Goal: Task Accomplishment & Management: Manage account settings

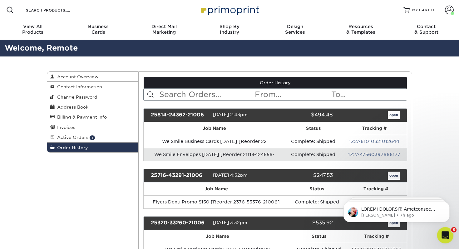
click at [446, 233] on icon "Open Intercom Messenger" at bounding box center [444, 234] width 10 height 10
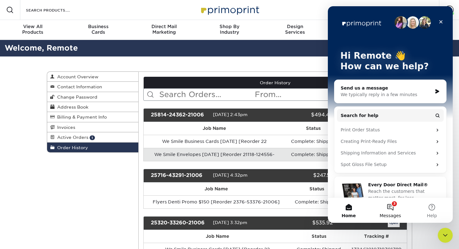
click at [391, 204] on button "3 Messages" at bounding box center [389, 210] width 41 height 25
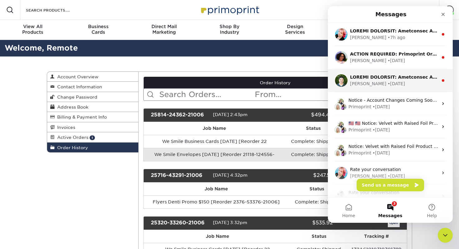
click at [401, 83] on div "[PERSON_NAME] • [DATE]" at bounding box center [394, 83] width 88 height 7
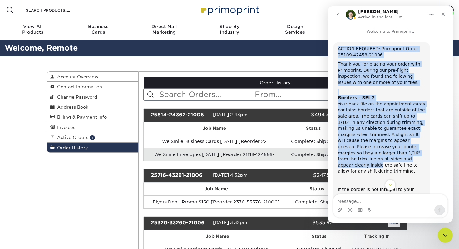
drag, startPoint x: 338, startPoint y: 49, endPoint x: 379, endPoint y: 158, distance: 116.7
click at [379, 158] on div "ACTION REQUIRED: Primoprint Order 25109-42458-21006 Thank you for placing your …" at bounding box center [381, 195] width 87 height 299
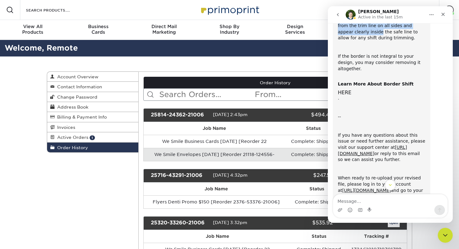
scroll to position [155, 0]
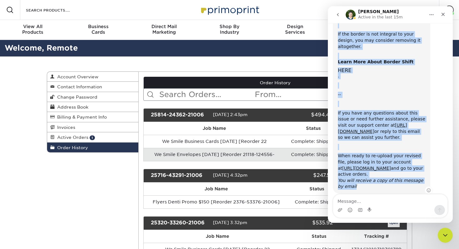
click at [355, 173] on div "When ready to re-upload your revised file, please log in to your account at [UR…" at bounding box center [381, 171] width 87 height 37
copy div "LOREMI DOLORSIT: Ametconsec Adipi 68147-05554-87859 Elits doe tem incidid utla …"
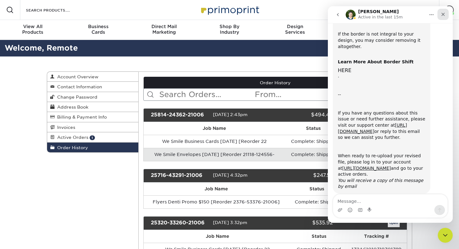
click at [444, 16] on icon "Close" at bounding box center [442, 14] width 5 height 5
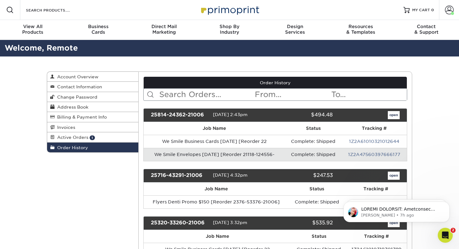
scroll to position [0, 0]
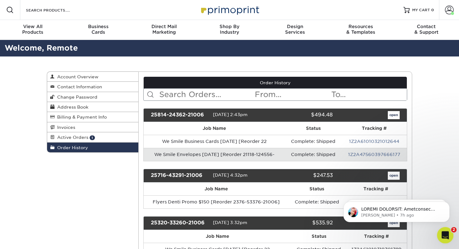
click at [448, 234] on icon "Open Intercom Messenger" at bounding box center [444, 234] width 10 height 10
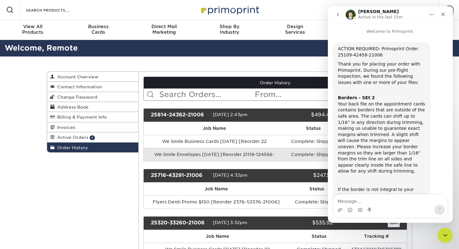
scroll to position [155, 0]
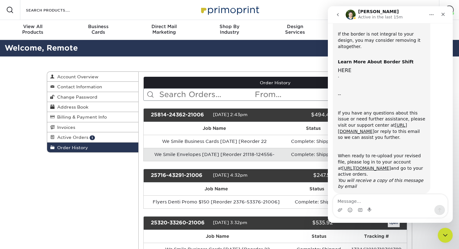
click at [338, 15] on icon "go back" at bounding box center [337, 14] width 5 height 5
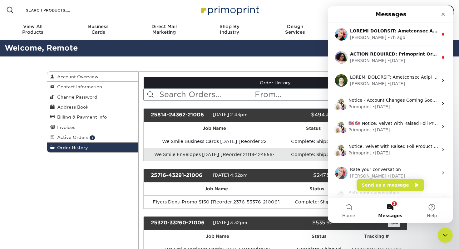
scroll to position [0, 0]
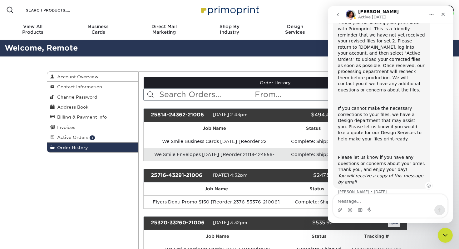
scroll to position [61, 0]
click at [338, 14] on icon "go back" at bounding box center [338, 14] width 2 height 3
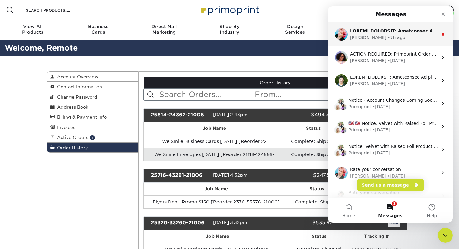
click at [377, 41] on div "[PERSON_NAME] • 7h ago" at bounding box center [390, 34] width 125 height 23
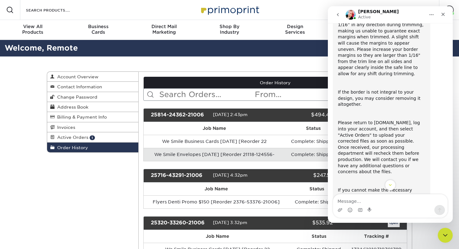
scroll to position [177, 0]
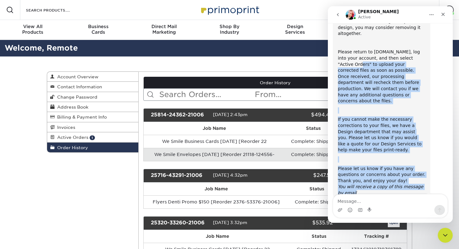
drag, startPoint x: 352, startPoint y: 176, endPoint x: 343, endPoint y: 50, distance: 126.3
click at [343, 50] on div "ACTION REQUIRED: Primoprint Order 25109-42458-21006 Thank you for placing your …" at bounding box center [381, 32] width 87 height 328
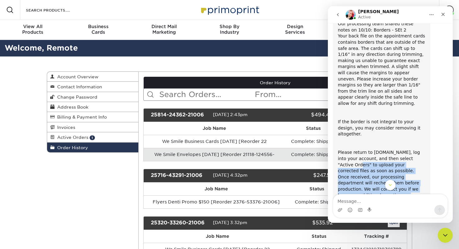
scroll to position [0, 0]
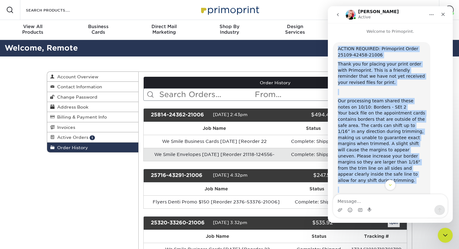
click at [337, 50] on div "ACTION REQUIRED: Primoprint Order 25109-42458-21006 Thank you for placing your …" at bounding box center [381, 209] width 97 height 335
copy div "LOREMI DOLORSIT: Ametconsec Adipi 12383-82546-59681 Elits doe tem incidid utla …"
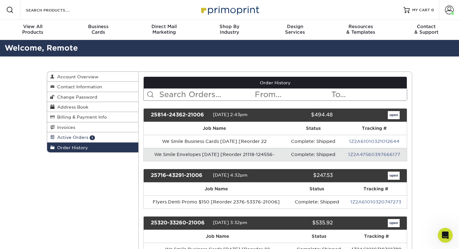
click at [107, 139] on link "Active Orders 1" at bounding box center [92, 137] width 91 height 10
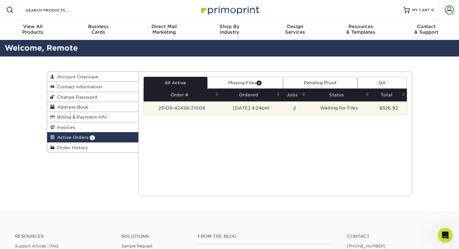
click at [185, 107] on td "25109-42458-21006" at bounding box center [181, 107] width 77 height 13
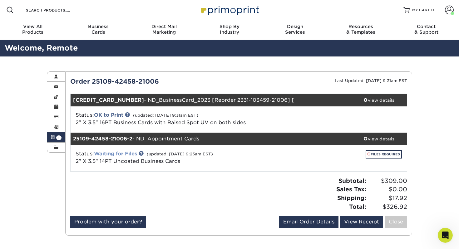
click at [129, 154] on link "Waiting for Files" at bounding box center [115, 154] width 43 height 6
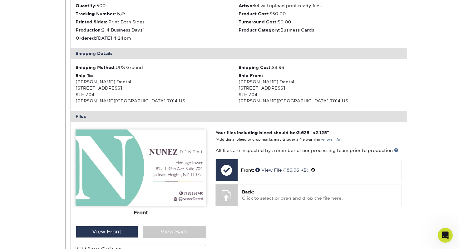
scroll to position [217, 0]
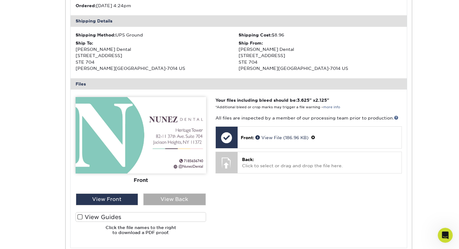
click at [176, 201] on div "View Back" at bounding box center [174, 199] width 62 height 12
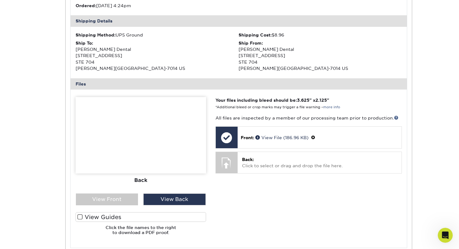
click at [80, 216] on span at bounding box center [79, 217] width 5 height 6
click at [0, 0] on input "View Guides" at bounding box center [0, 0] width 0 height 0
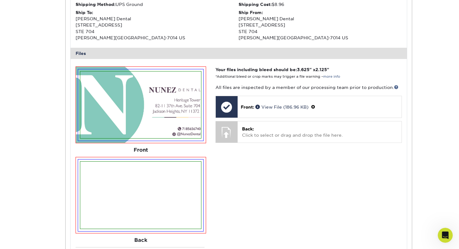
scroll to position [242, 0]
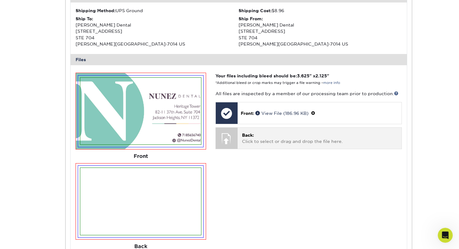
click at [252, 144] on p "Back: Click to select or drag and drop the file here." at bounding box center [319, 138] width 155 height 13
click at [224, 133] on div at bounding box center [227, 139] width 22 height 22
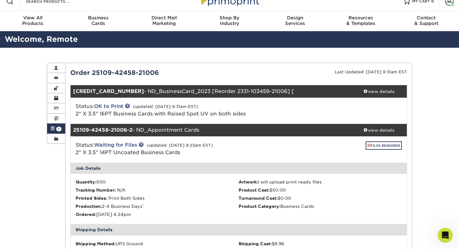
scroll to position [0, 0]
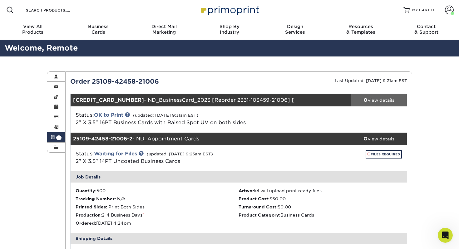
click at [386, 97] on div "view details" at bounding box center [378, 100] width 56 height 6
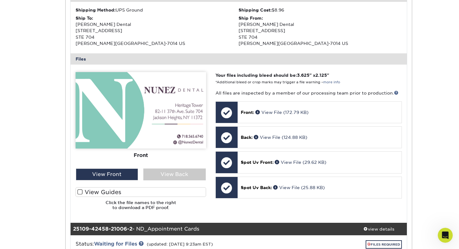
scroll to position [218, 0]
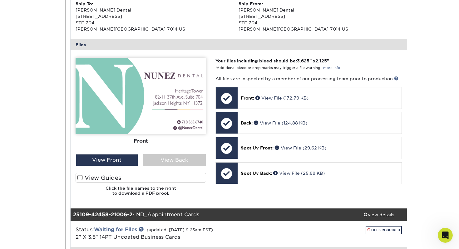
click at [80, 177] on span at bounding box center [79, 178] width 5 height 6
click at [0, 0] on input "View Guides" at bounding box center [0, 0] width 0 height 0
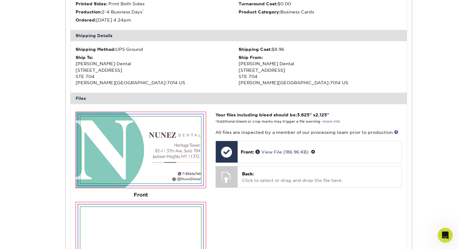
scroll to position [636, 0]
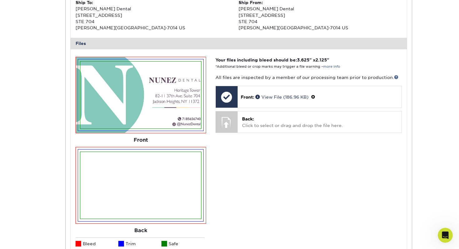
click at [188, 119] on img at bounding box center [140, 94] width 121 height 67
click at [176, 182] on img at bounding box center [140, 185] width 121 height 67
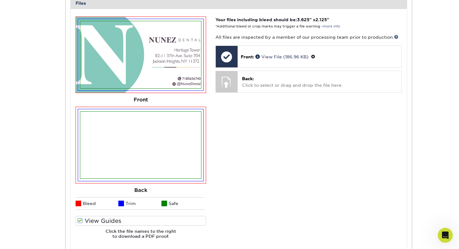
scroll to position [600, 0]
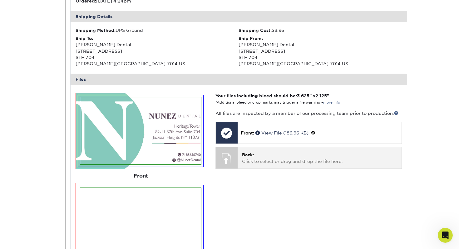
click at [220, 157] on div at bounding box center [227, 158] width 22 height 22
click at [235, 159] on div at bounding box center [227, 158] width 22 height 22
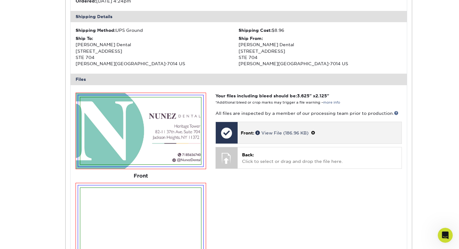
click at [247, 133] on span "Front:" at bounding box center [247, 132] width 13 height 5
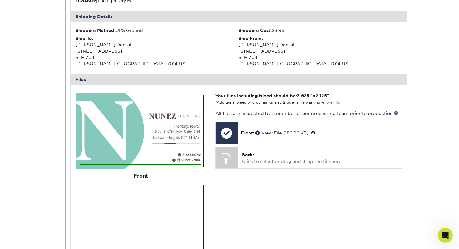
click at [288, 191] on div "Your files including bleed should be: 3.625 " x 2.125 " *Additional bleed or cr…" at bounding box center [309, 206] width 196 height 227
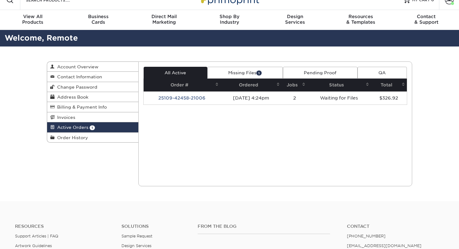
scroll to position [10, 0]
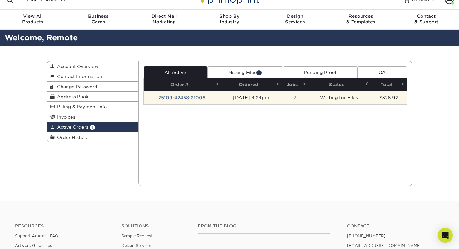
click at [185, 98] on td "25109-42458-21006" at bounding box center [181, 97] width 77 height 13
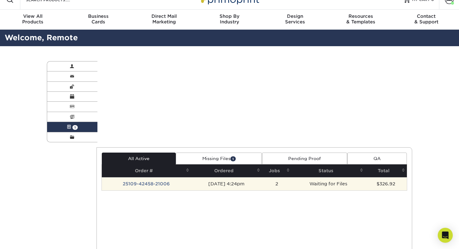
scroll to position [0, 0]
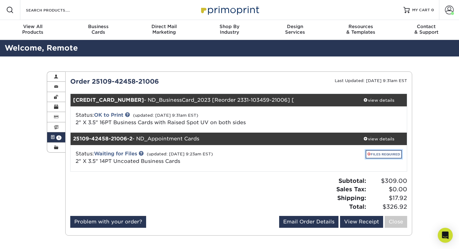
click at [382, 155] on link "FILES REQUIRED" at bounding box center [383, 154] width 36 height 8
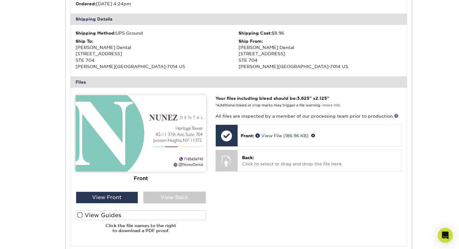
scroll to position [241, 0]
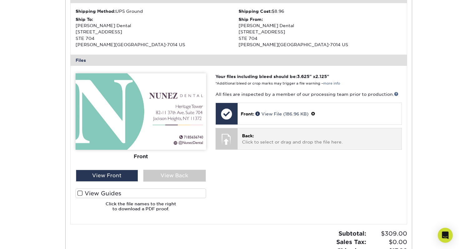
click at [227, 145] on div at bounding box center [227, 139] width 22 height 22
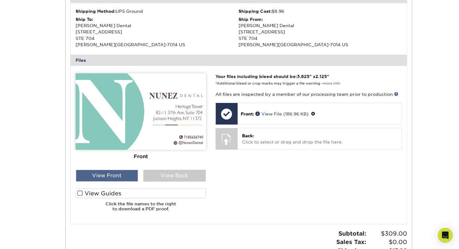
click at [106, 174] on div "View Front" at bounding box center [107, 176] width 62 height 12
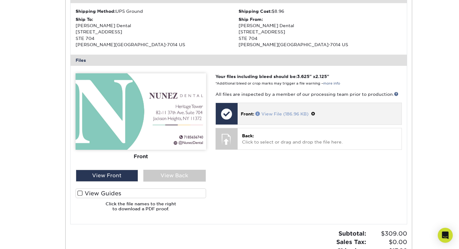
click at [273, 114] on link "View File (186.96 KB)" at bounding box center [281, 113] width 53 height 5
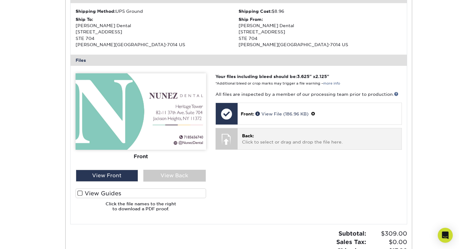
click at [230, 134] on div at bounding box center [227, 139] width 22 height 22
click at [242, 140] on p "Back: Click to select or drag and drop the file here." at bounding box center [319, 139] width 155 height 13
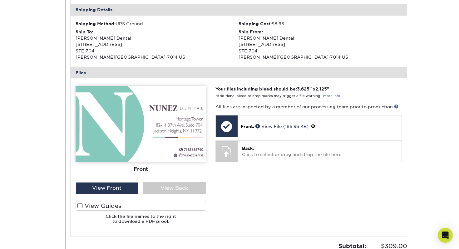
scroll to position [231, 0]
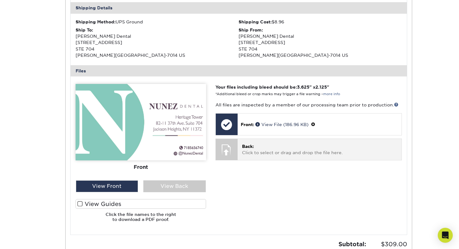
click at [255, 153] on p "Back: Click to select or drag and drop the file here." at bounding box center [319, 149] width 155 height 13
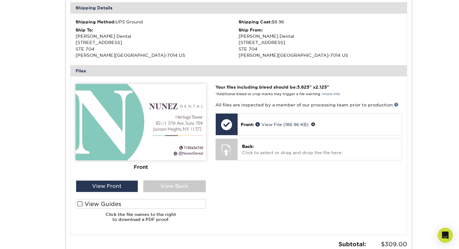
click at [314, 194] on div "Your files including bleed should be: 3.625 " x 2.125 " *Additional bleed or cr…" at bounding box center [309, 155] width 196 height 143
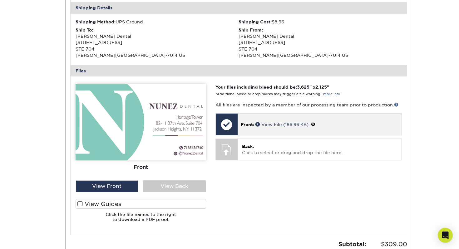
click at [228, 126] on div at bounding box center [227, 125] width 22 height 22
click at [227, 126] on div at bounding box center [227, 125] width 22 height 22
click at [314, 124] on span at bounding box center [313, 124] width 4 height 5
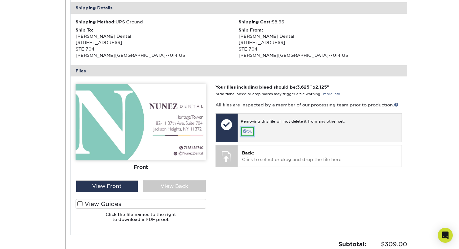
click at [249, 132] on link "Ok" at bounding box center [247, 132] width 13 height 10
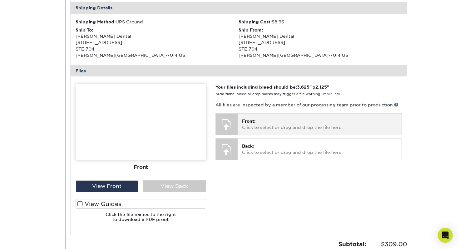
click at [234, 127] on div at bounding box center [227, 125] width 22 height 22
click at [260, 122] on p "Front: Click to select or drag and drop the file here." at bounding box center [319, 124] width 155 height 13
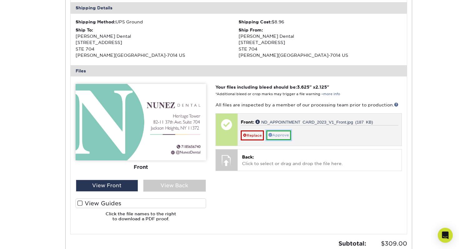
click at [280, 138] on link "Approve" at bounding box center [278, 135] width 25 height 10
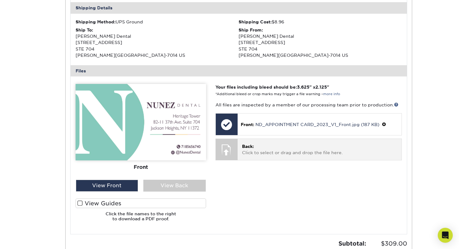
click at [232, 148] on div at bounding box center [227, 150] width 22 height 22
click at [247, 148] on span "Back:" at bounding box center [248, 146] width 12 height 5
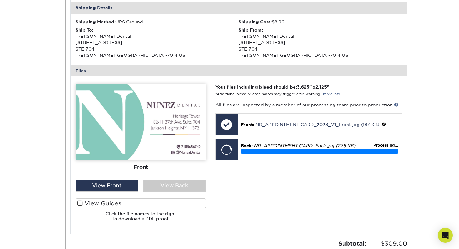
click at [264, 194] on div "Your files including bleed should be: 3.625 " x 2.125 " *Additional bleed or cr…" at bounding box center [309, 155] width 196 height 142
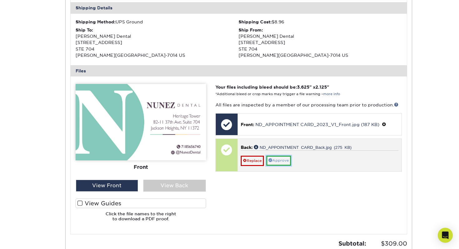
click at [283, 164] on link "Approve" at bounding box center [278, 161] width 25 height 10
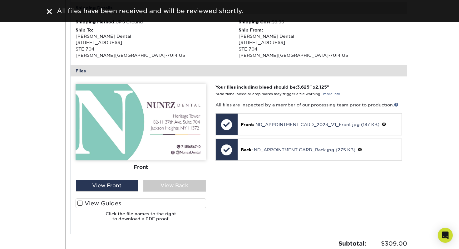
click at [288, 185] on div "Your files including bleed should be: 3.625 " x 2.125 " *Additional bleed or cr…" at bounding box center [309, 155] width 196 height 142
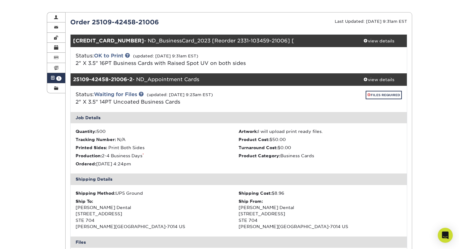
scroll to position [48, 0]
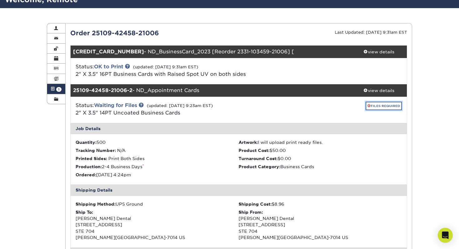
click at [386, 106] on link "FILES REQUIRED" at bounding box center [383, 106] width 36 height 8
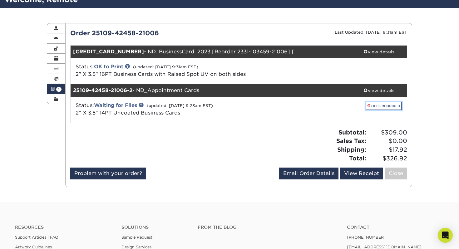
click at [384, 106] on link "FILES REQUIRED" at bounding box center [383, 106] width 36 height 8
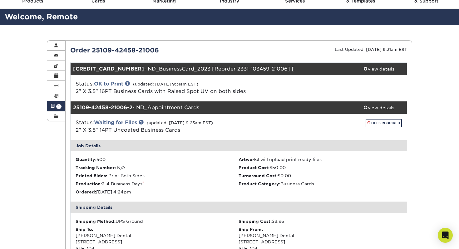
scroll to position [36, 0]
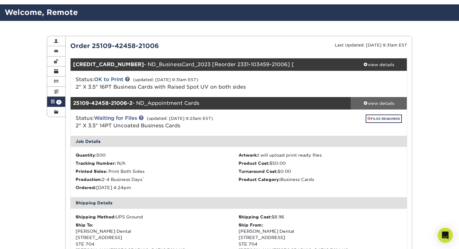
click at [379, 104] on div "view details" at bounding box center [378, 103] width 56 height 6
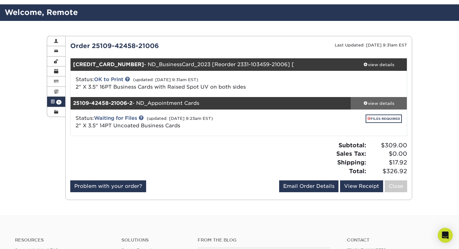
click at [382, 105] on div "view details" at bounding box center [378, 103] width 56 height 6
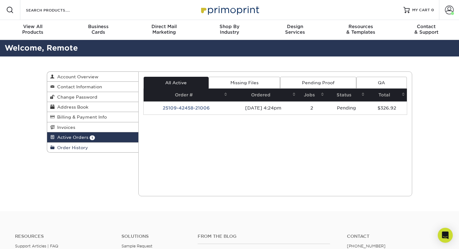
click at [90, 148] on link "Order History" at bounding box center [92, 148] width 91 height 10
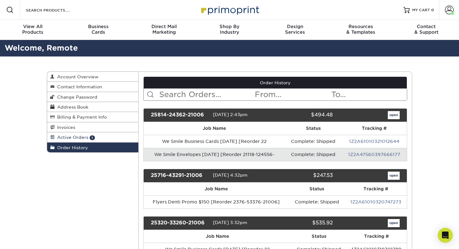
click at [112, 138] on link "Active Orders 1" at bounding box center [92, 137] width 91 height 10
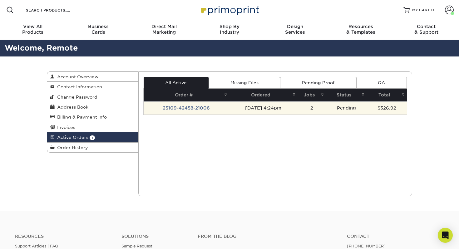
click at [271, 106] on td "[DATE] 4:24pm" at bounding box center [263, 107] width 68 height 13
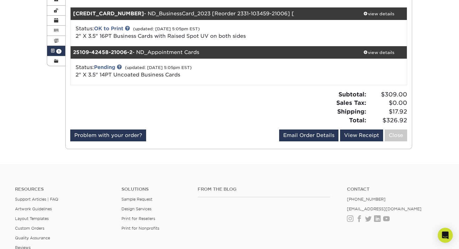
scroll to position [133, 0]
